Goal: Task Accomplishment & Management: Use online tool/utility

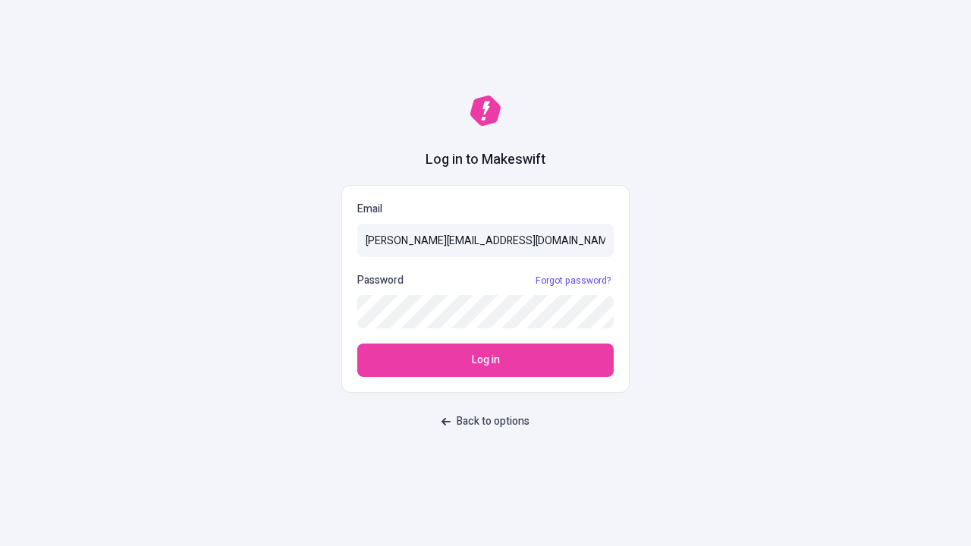
type input "sasha+test-ui@makeswift.com"
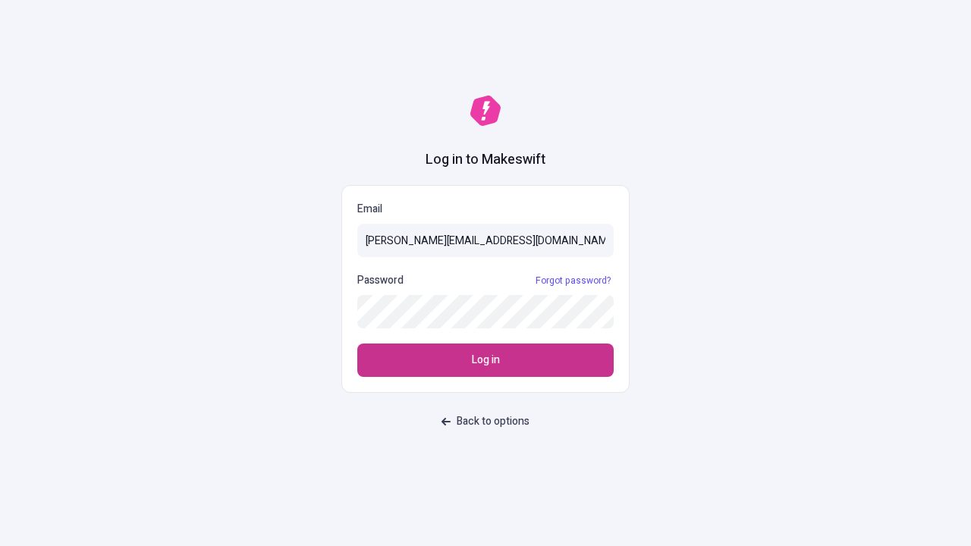
click at [485, 360] on span "Log in" at bounding box center [486, 360] width 28 height 17
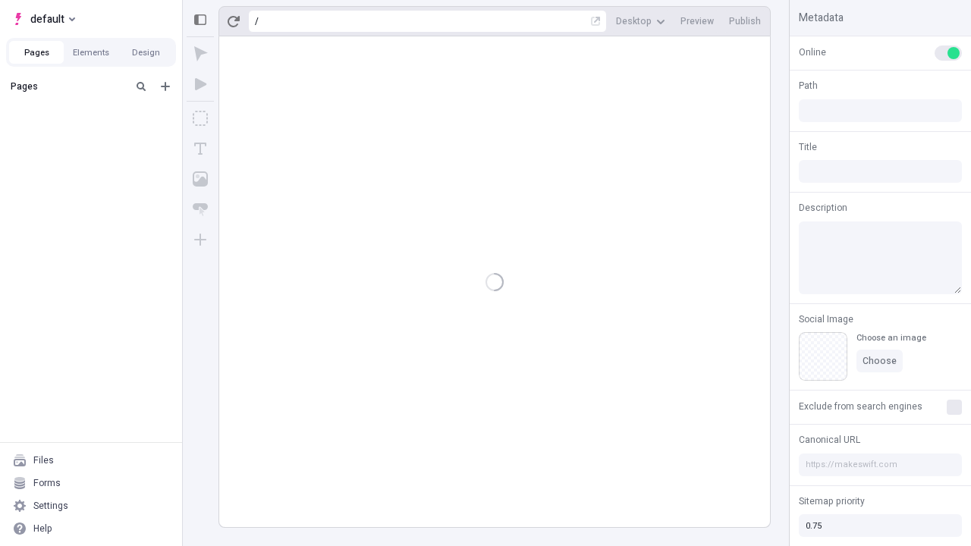
type input "/deep-link-confido"
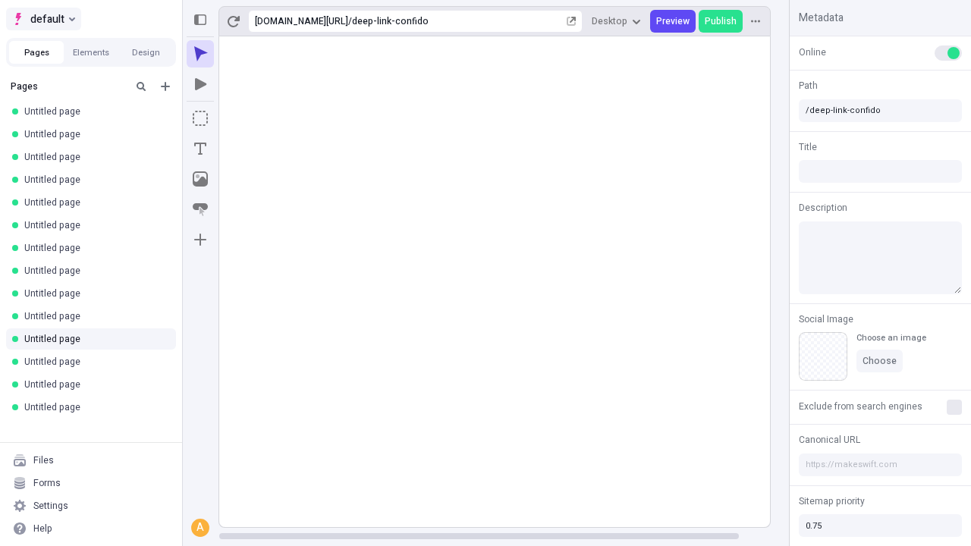
click at [42, 19] on span "default" at bounding box center [47, 19] width 34 height 18
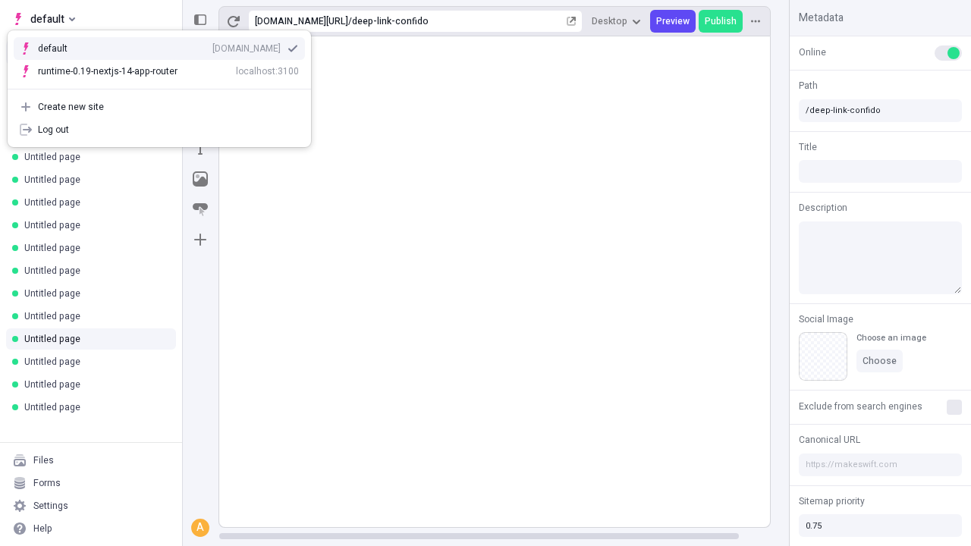
click at [159, 101] on div "Create new site" at bounding box center [168, 107] width 261 height 12
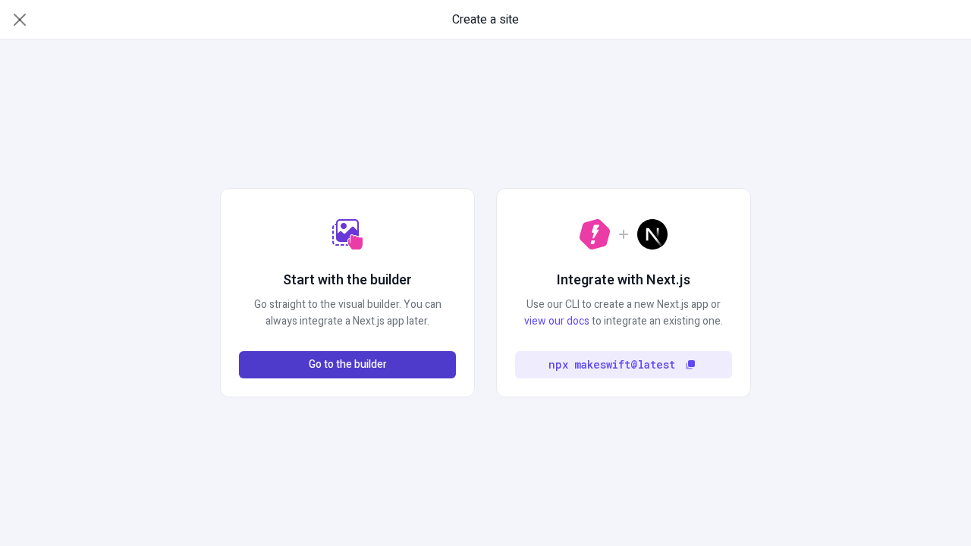
click at [347, 365] on span "Go to the builder" at bounding box center [348, 364] width 78 height 17
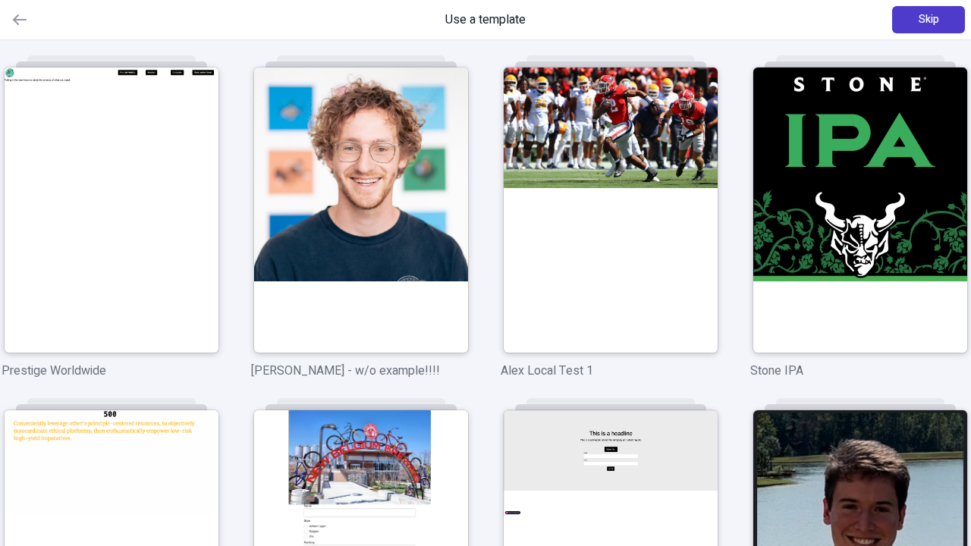
click at [928, 20] on span "Skip" at bounding box center [928, 19] width 20 height 17
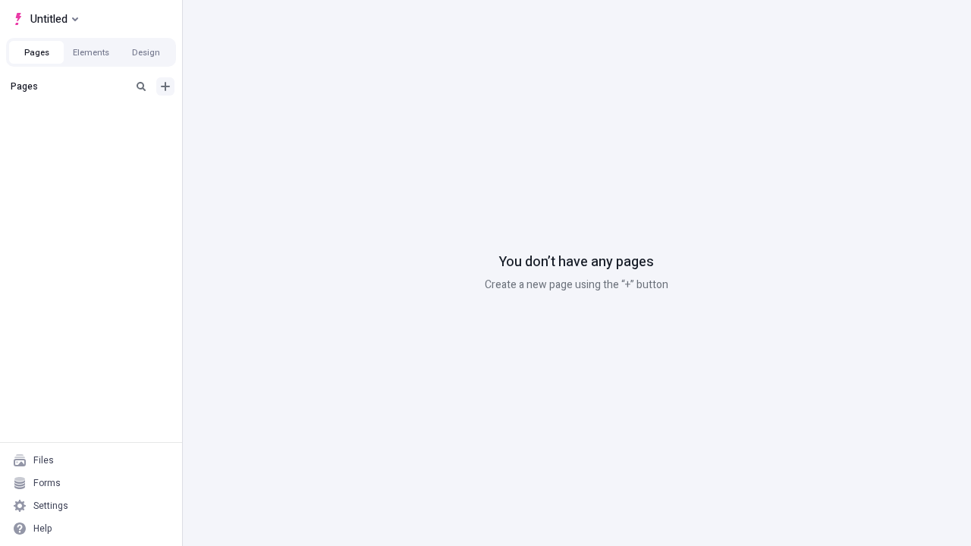
click at [165, 86] on icon "Add new" at bounding box center [165, 86] width 9 height 9
click at [246, 118] on span "Blank page" at bounding box center [255, 117] width 94 height 12
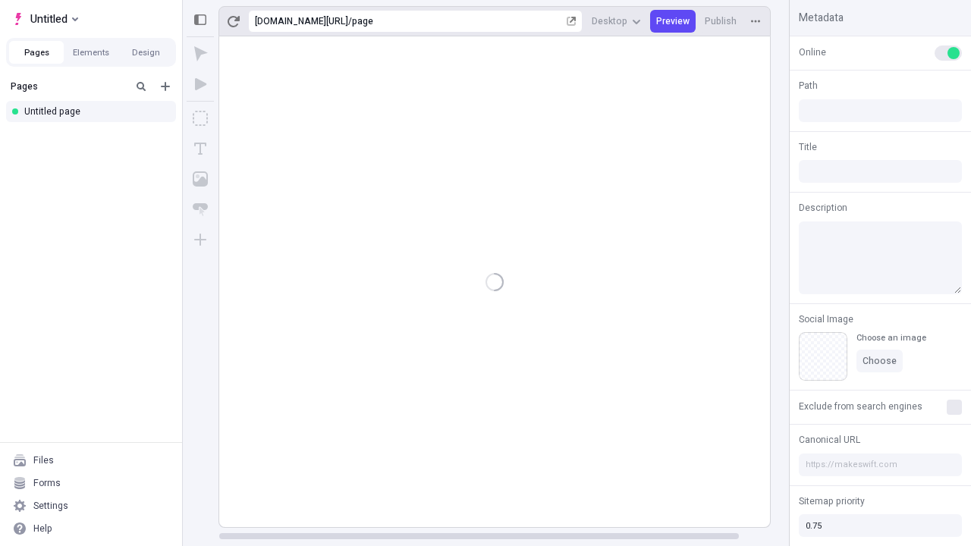
type input "/page"
click at [200, 118] on icon "Box" at bounding box center [200, 118] width 15 height 15
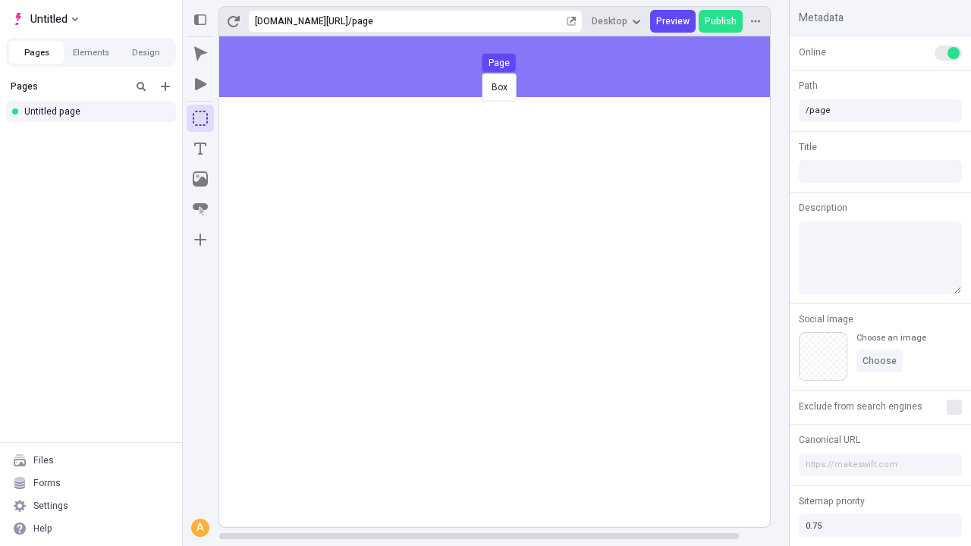
click at [510, 67] on div "Box Page" at bounding box center [485, 273] width 971 height 546
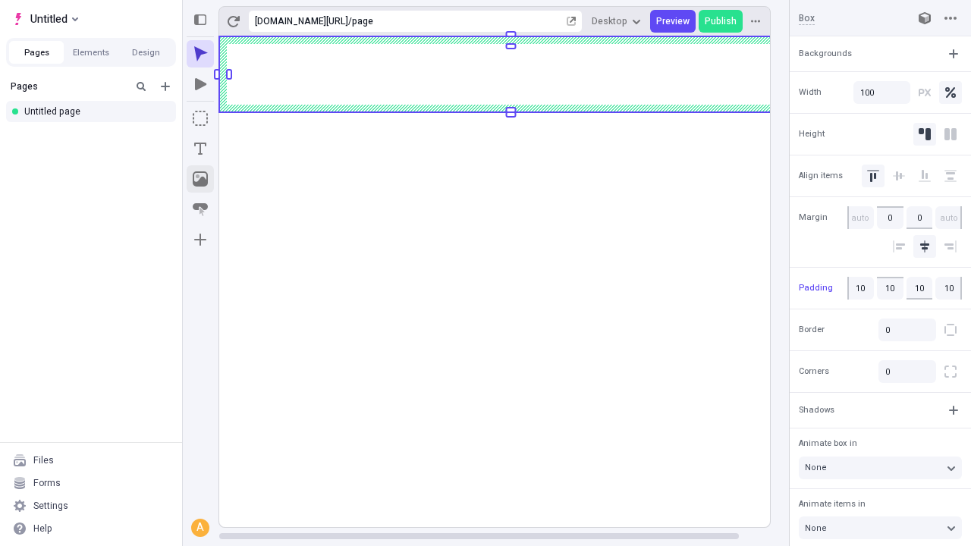
click at [200, 179] on icon "Image" at bounding box center [200, 178] width 15 height 15
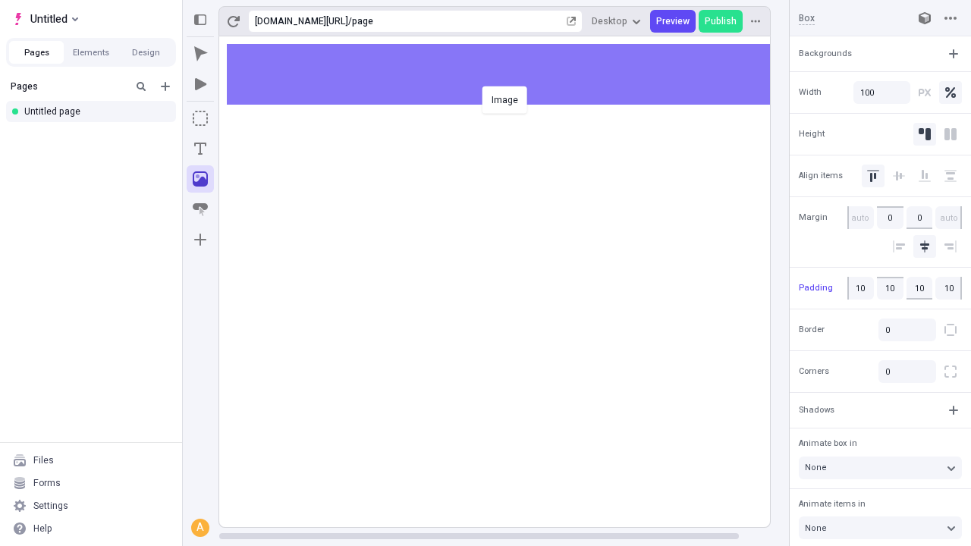
click at [510, 74] on div "Image" at bounding box center [485, 273] width 971 height 546
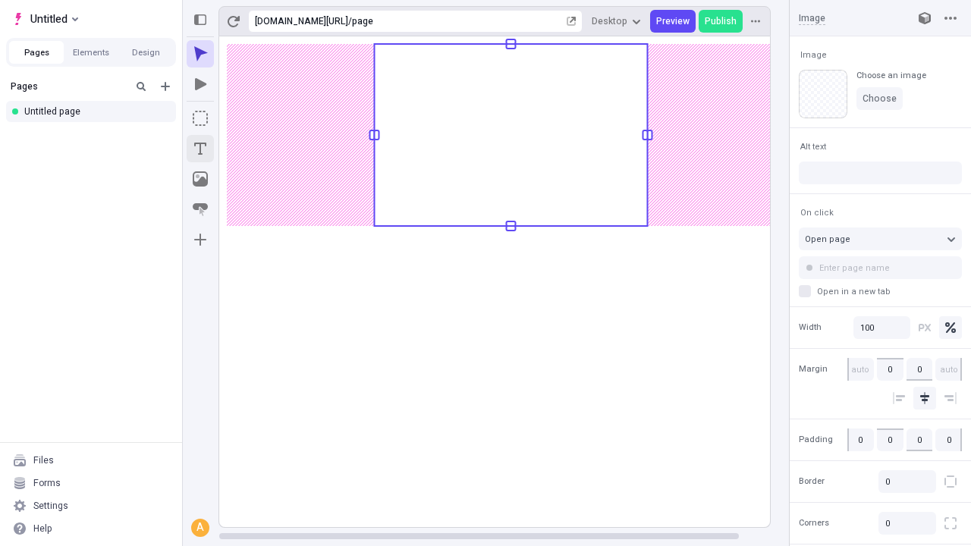
click at [200, 149] on icon "Text" at bounding box center [200, 149] width 12 height 12
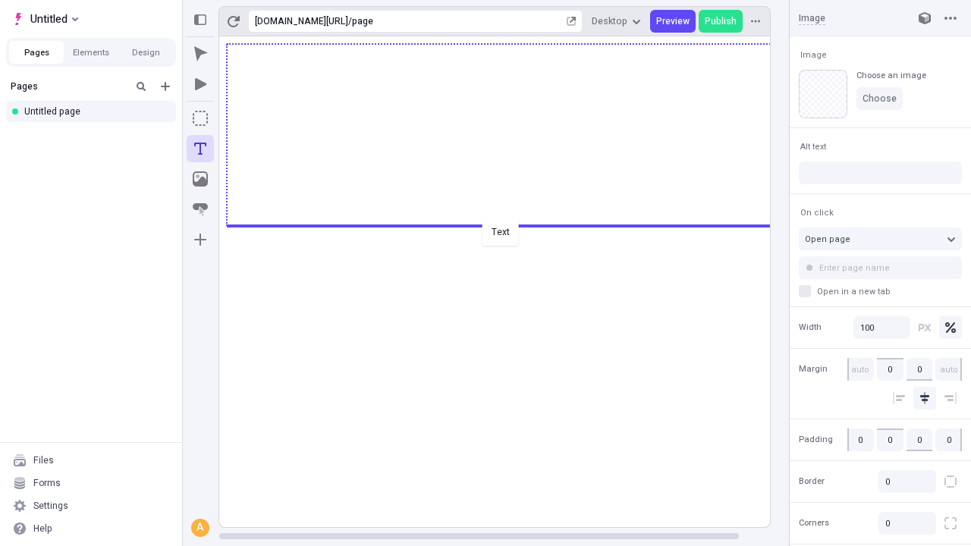
click at [510, 224] on div "Text" at bounding box center [485, 273] width 971 height 546
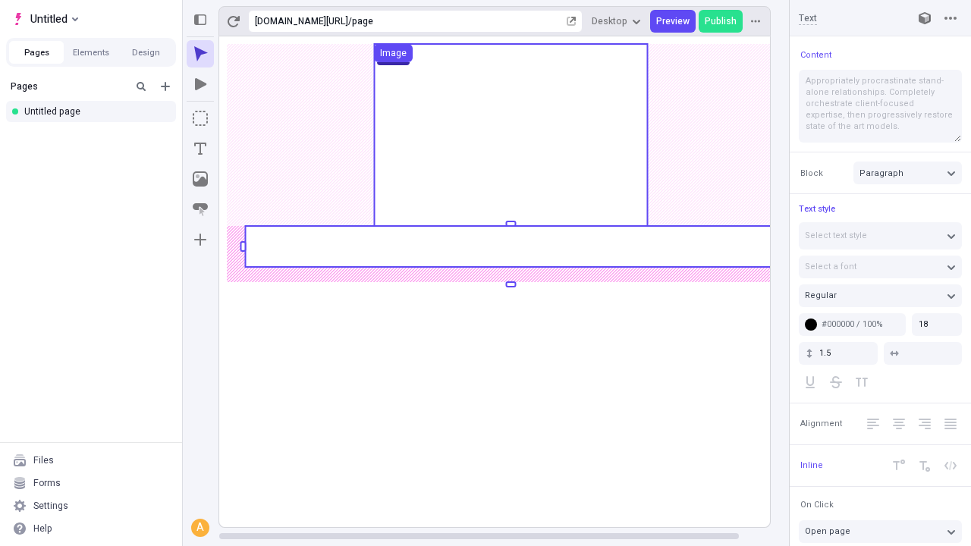
click at [510, 246] on rect at bounding box center [510, 246] width 531 height 41
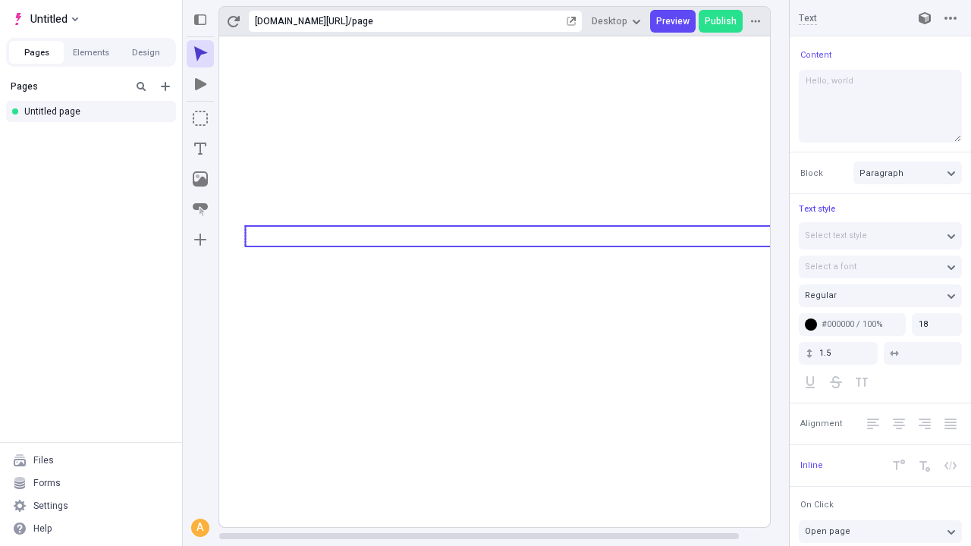
type textarea "Hello, world!"
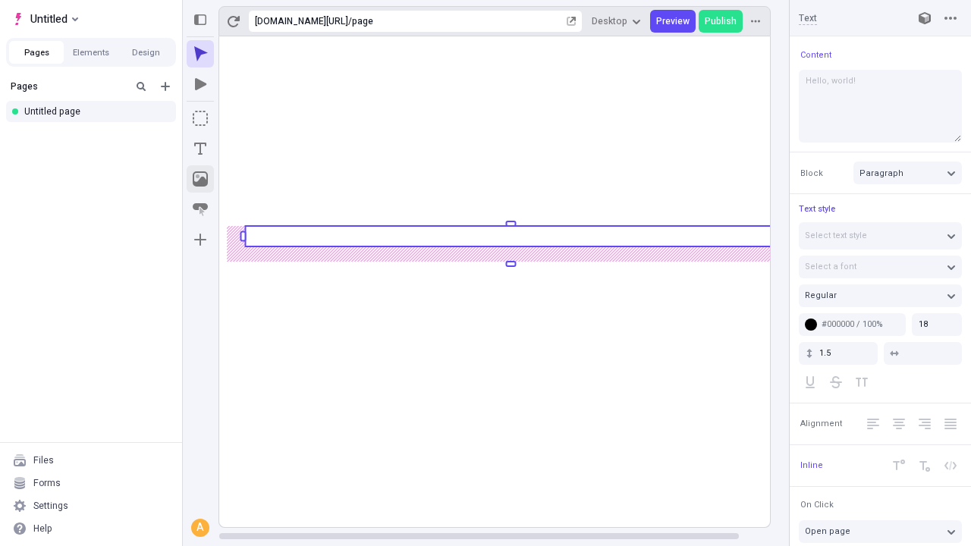
click at [200, 179] on icon "Image" at bounding box center [200, 178] width 15 height 15
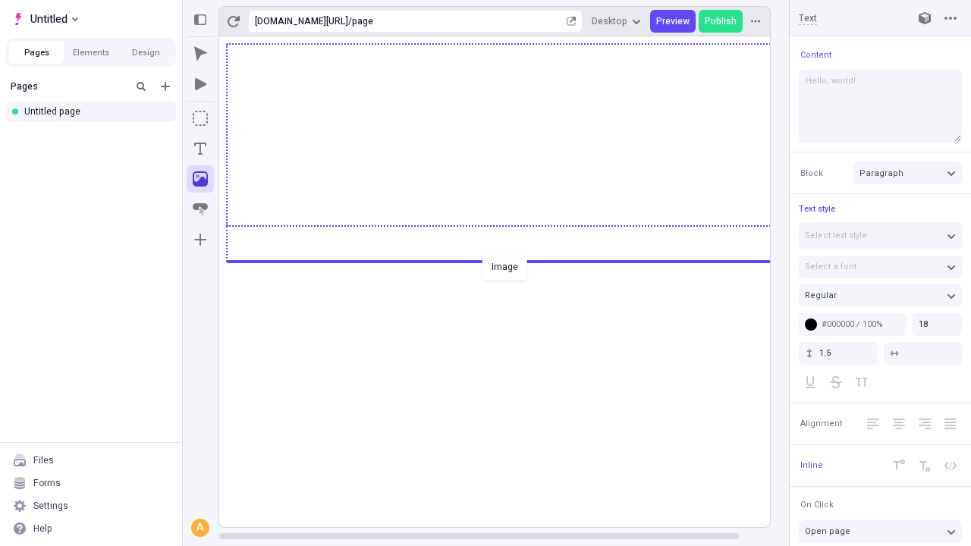
click at [510, 260] on div "Image" at bounding box center [485, 273] width 971 height 546
